Goal: Task Accomplishment & Management: Use online tool/utility

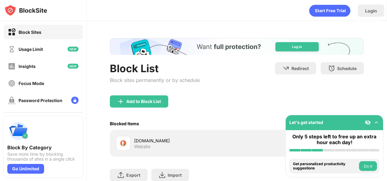
scroll to position [44, 0]
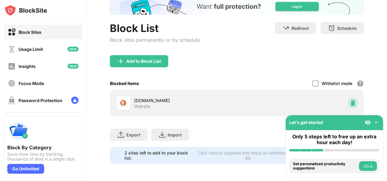
click at [350, 100] on img at bounding box center [353, 103] width 6 height 6
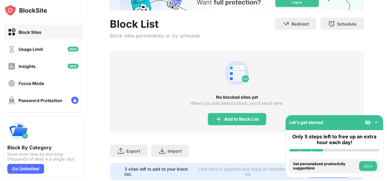
scroll to position [65, 0]
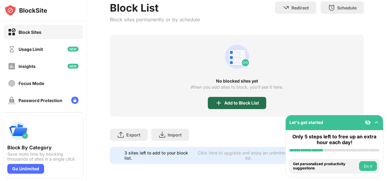
click at [224, 100] on div "Add to Block List" at bounding box center [241, 102] width 35 height 5
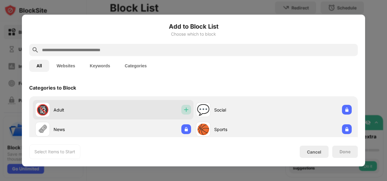
click at [184, 107] on img at bounding box center [186, 110] width 6 height 6
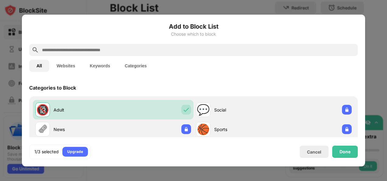
click at [170, 49] on input "text" at bounding box center [198, 49] width 314 height 7
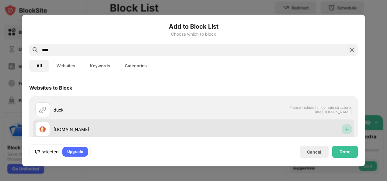
click at [344, 127] on img at bounding box center [347, 129] width 6 height 6
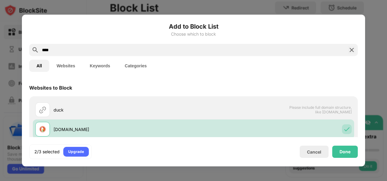
click at [218, 48] on input "****" at bounding box center [193, 49] width 304 height 7
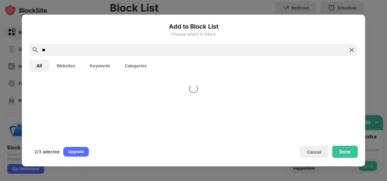
type input "*"
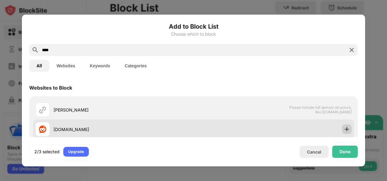
type input "****"
click at [344, 128] on img at bounding box center [347, 129] width 6 height 6
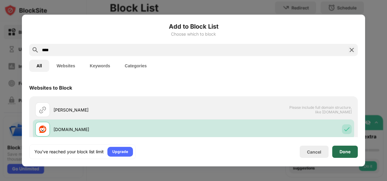
click at [345, 152] on div "Done" at bounding box center [345, 151] width 11 height 5
